Goal: Information Seeking & Learning: Find specific fact

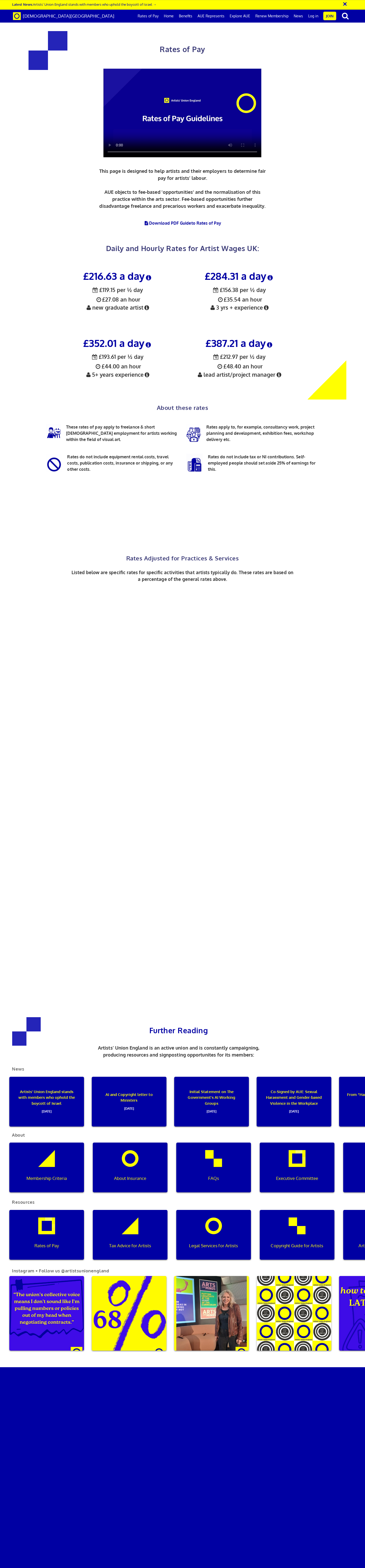
scroll to position [219, 0]
drag, startPoint x: 207, startPoint y: 56, endPoint x: 234, endPoint y: 59, distance: 27.2
click at [234, 271] on h3 "£284.31 a day" at bounding box center [239, 276] width 114 height 11
drag, startPoint x: 232, startPoint y: 60, endPoint x: 203, endPoint y: 60, distance: 29.0
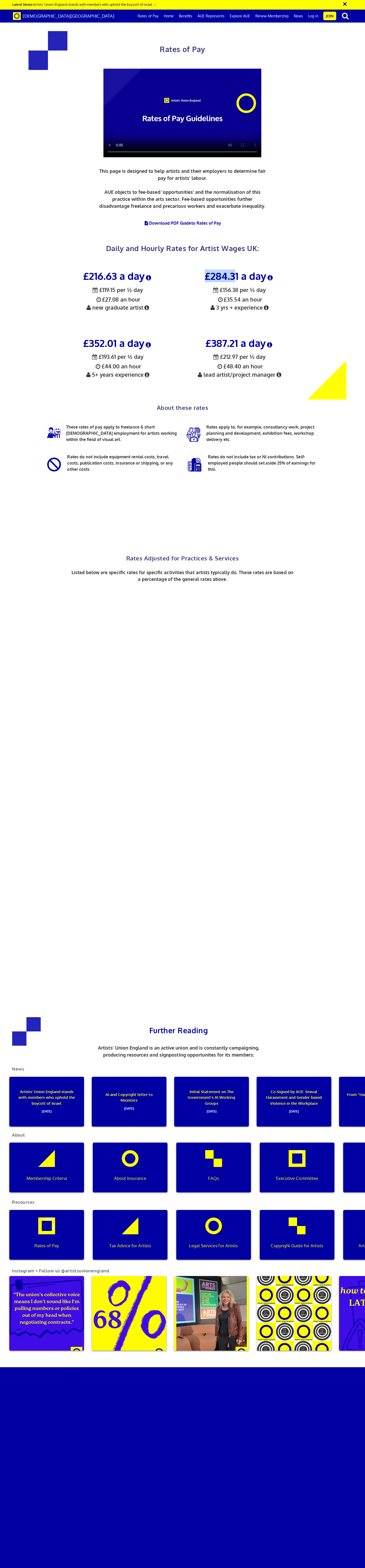
click at [203, 271] on h3 "£284.31 a day" at bounding box center [239, 276] width 114 height 11
drag, startPoint x: 204, startPoint y: 59, endPoint x: 232, endPoint y: 60, distance: 28.0
click at [232, 271] on h3 "£284.31 a day" at bounding box center [239, 276] width 114 height 11
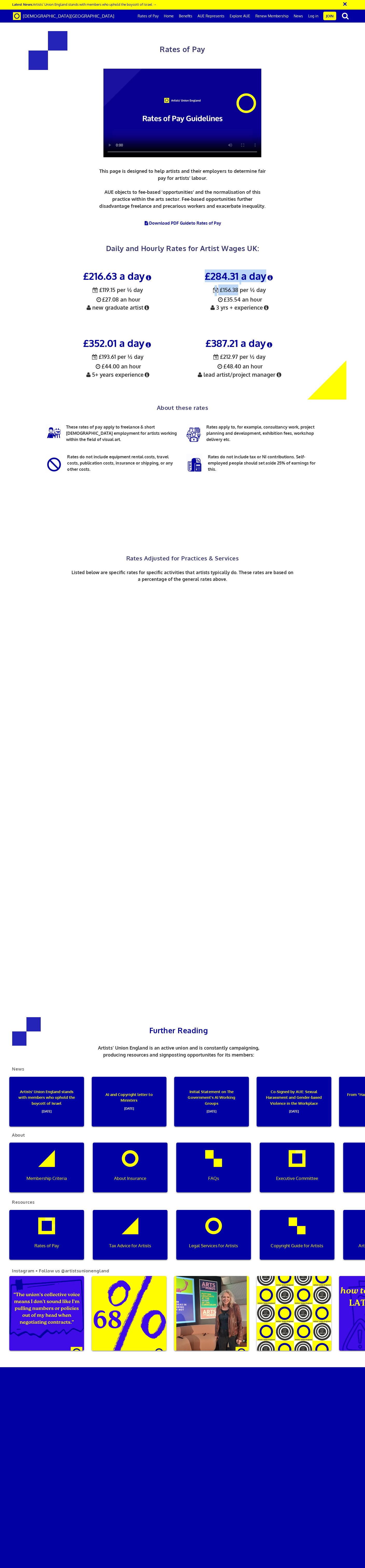
drag, startPoint x: 203, startPoint y: 59, endPoint x: 239, endPoint y: 70, distance: 37.6
click at [239, 266] on div "£284.31 a day ½ £156.38 per ½ day £35.54 an hour 3 yrs + experience" at bounding box center [239, 299] width 122 height 67
click at [239, 286] on span "½ £156.38 per ½ day" at bounding box center [239, 289] width 53 height 7
click at [149, 275] on icon at bounding box center [149, 277] width 8 height 6
click at [160, 271] on h3 "£216.63 a day" at bounding box center [118, 276] width 114 height 11
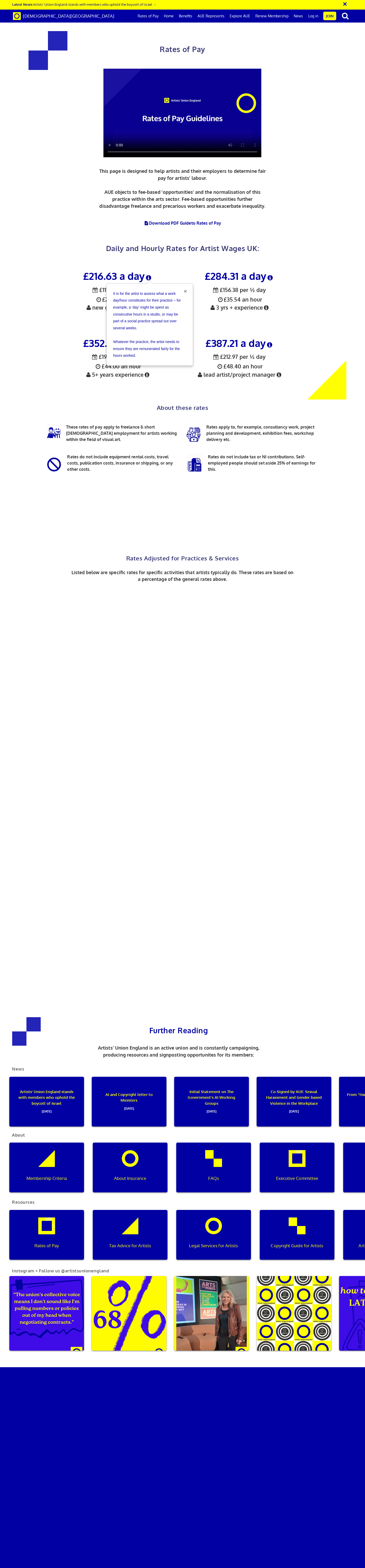
click at [187, 288] on button "×" at bounding box center [185, 291] width 3 height 5
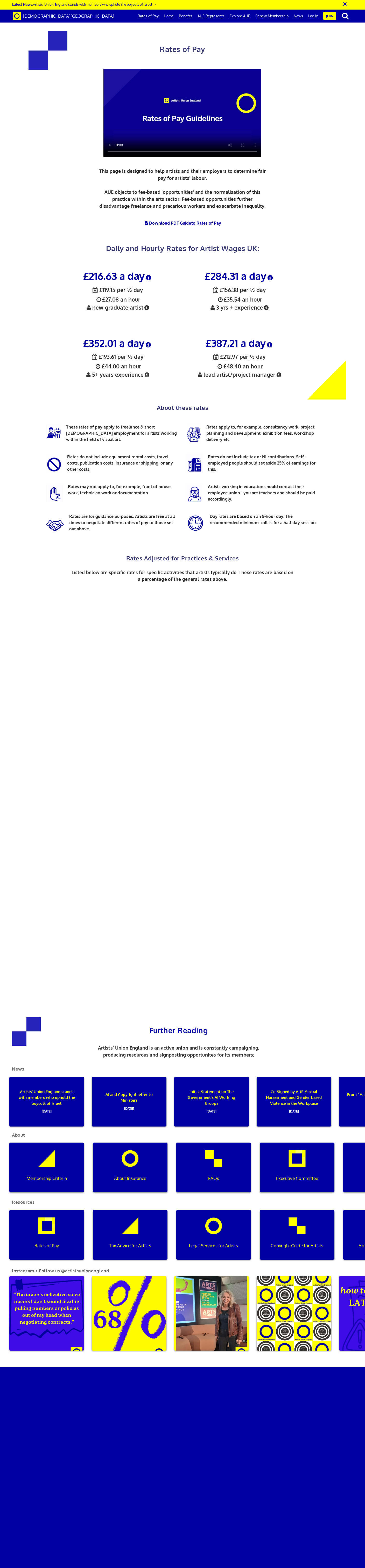
scroll to position [0, 0]
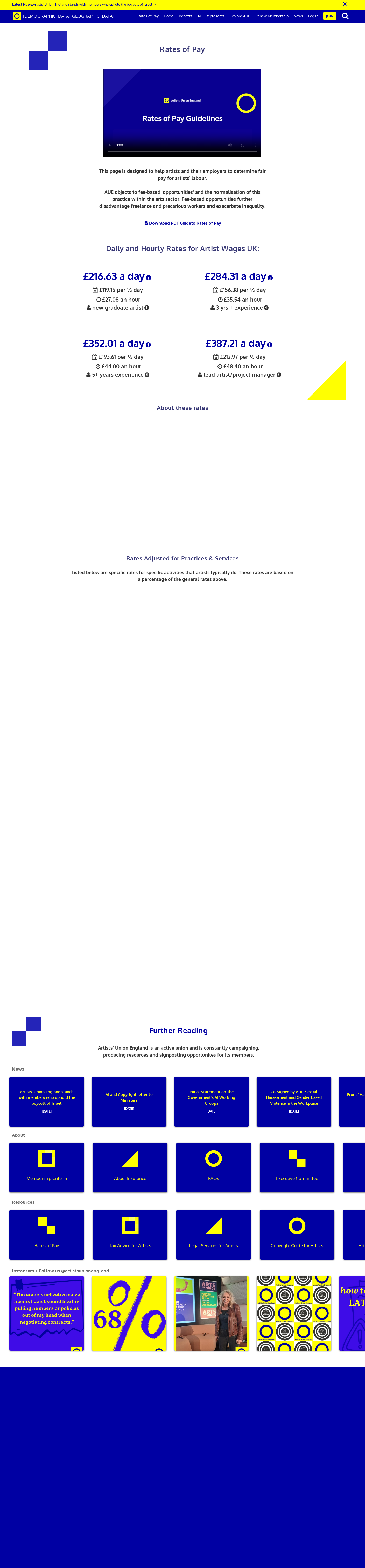
scroll to position [247, 0]
